Goal: Task Accomplishment & Management: Manage account settings

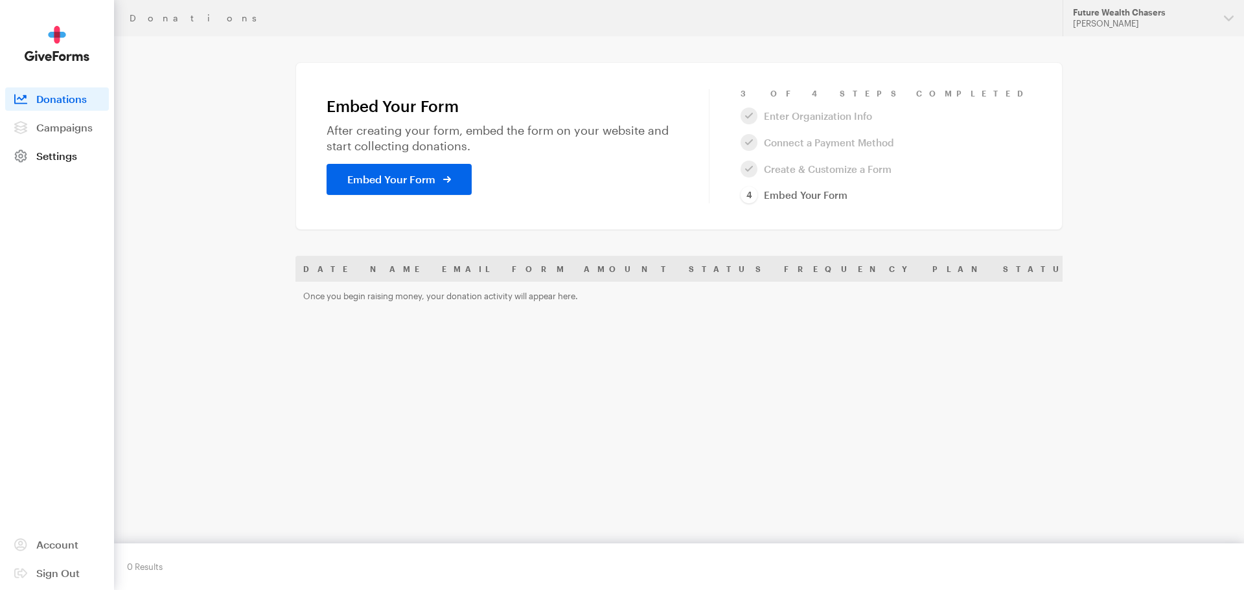
click at [60, 161] on span "Settings" at bounding box center [56, 156] width 41 height 12
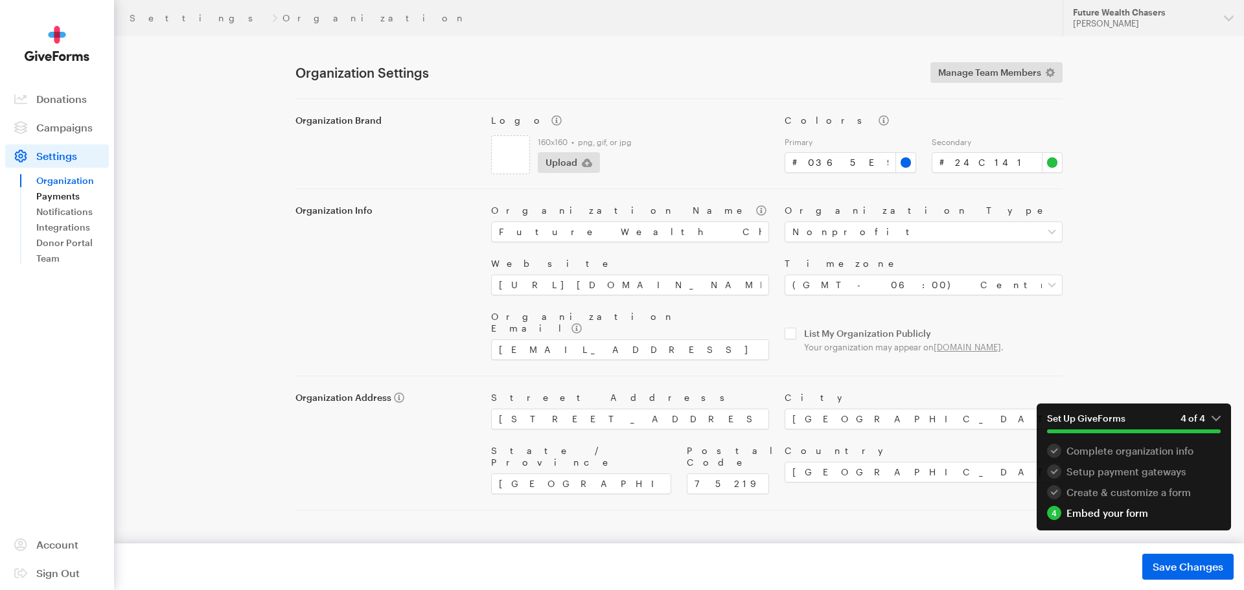
click at [55, 200] on link "Payments" at bounding box center [72, 197] width 73 height 16
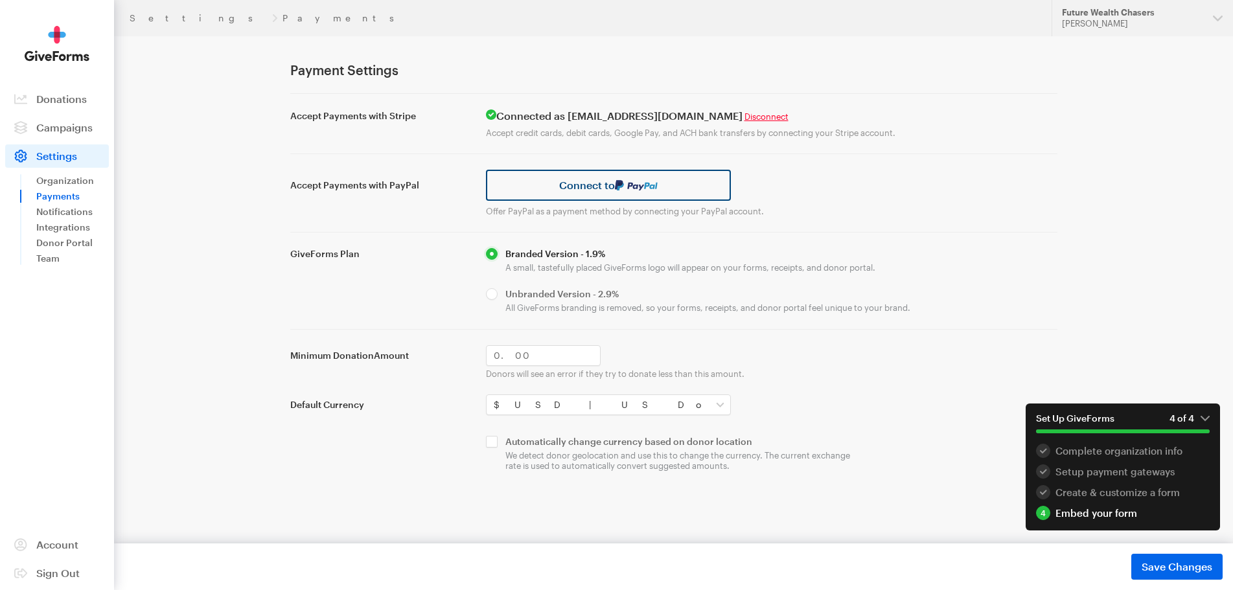
click at [569, 187] on link "Connect to" at bounding box center [609, 185] width 246 height 31
